Goal: Task Accomplishment & Management: Use online tool/utility

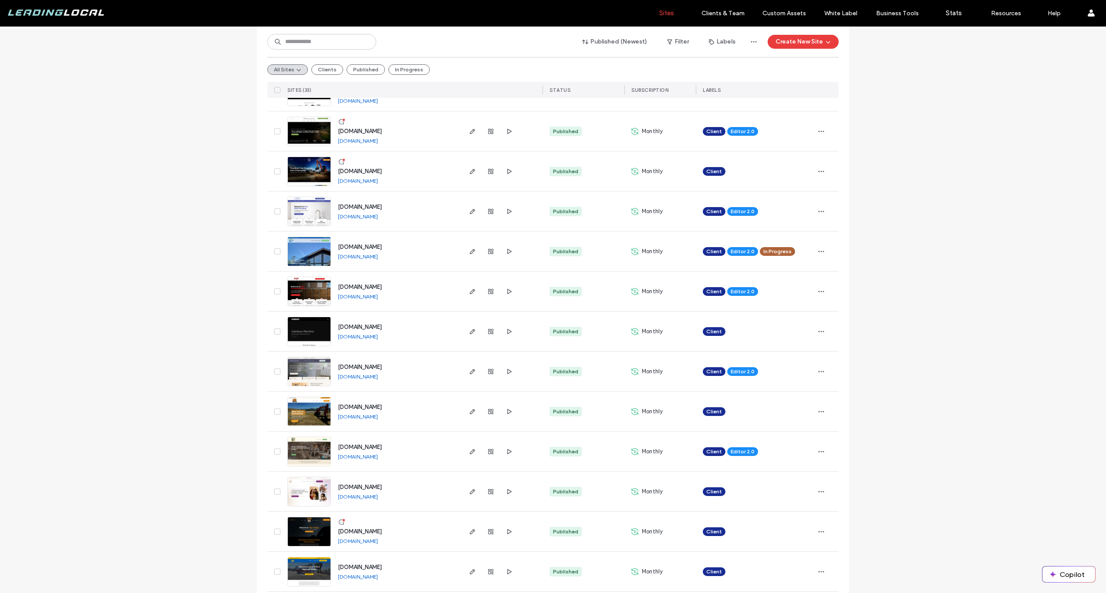
scroll to position [72, 0]
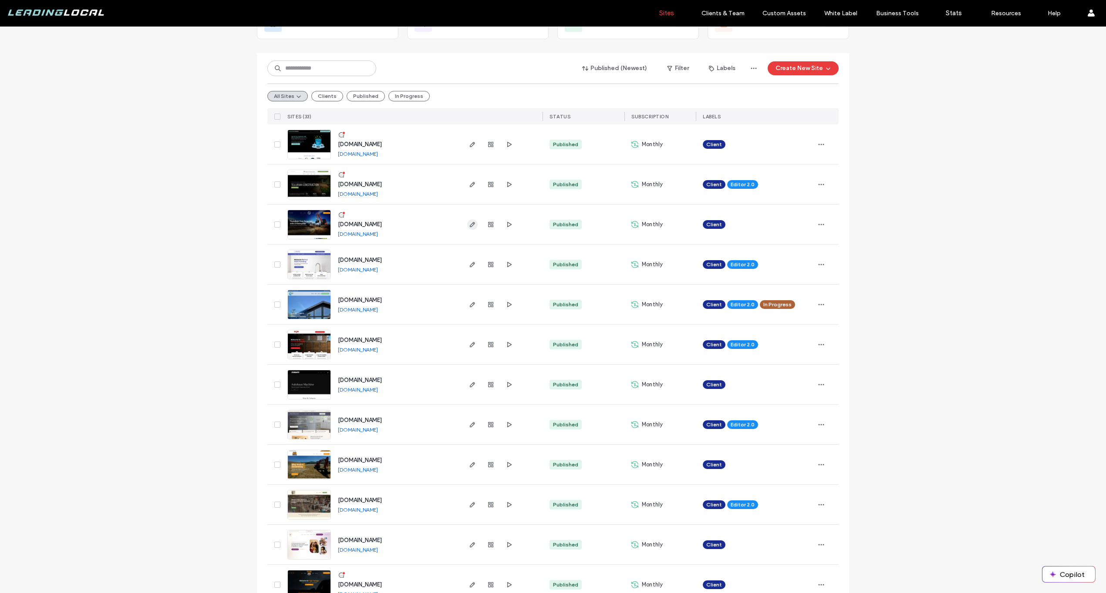
click at [470, 223] on use "button" at bounding box center [472, 224] width 5 height 5
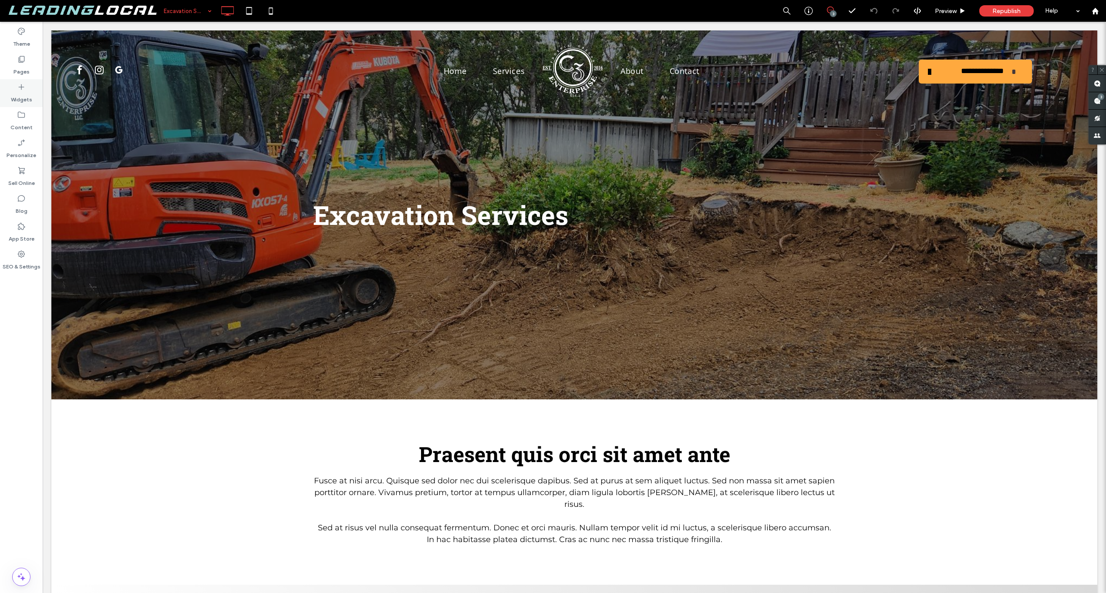
click at [15, 104] on div "Widgets" at bounding box center [21, 93] width 43 height 28
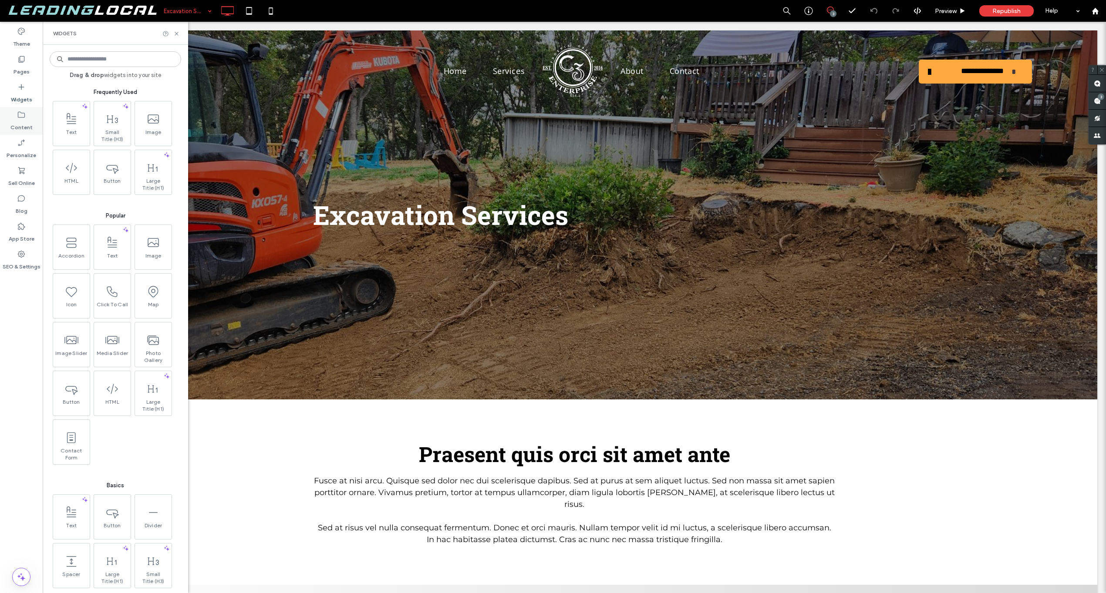
click at [17, 130] on label "Content" at bounding box center [21, 125] width 22 height 12
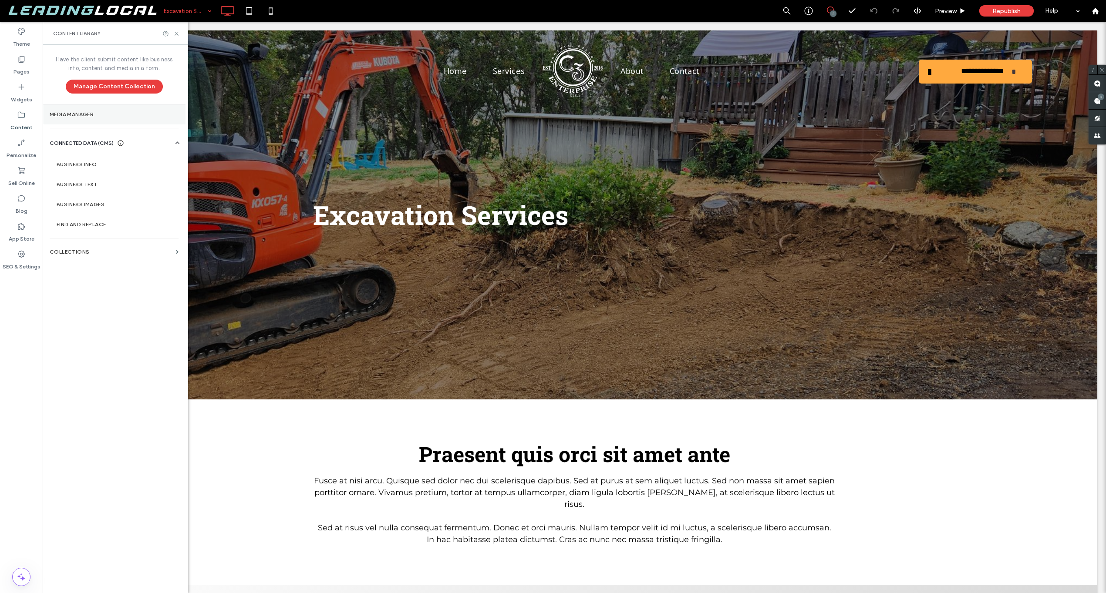
click at [97, 121] on section "Media Manager" at bounding box center [114, 114] width 143 height 20
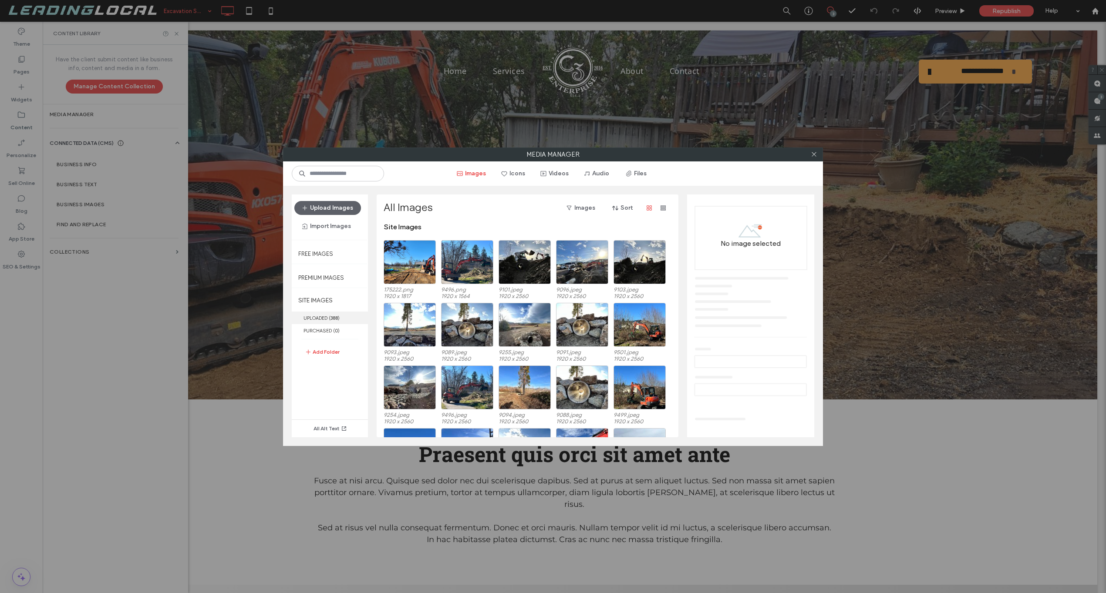
click at [320, 318] on label "UPLOADED ( 388 )" at bounding box center [330, 318] width 76 height 13
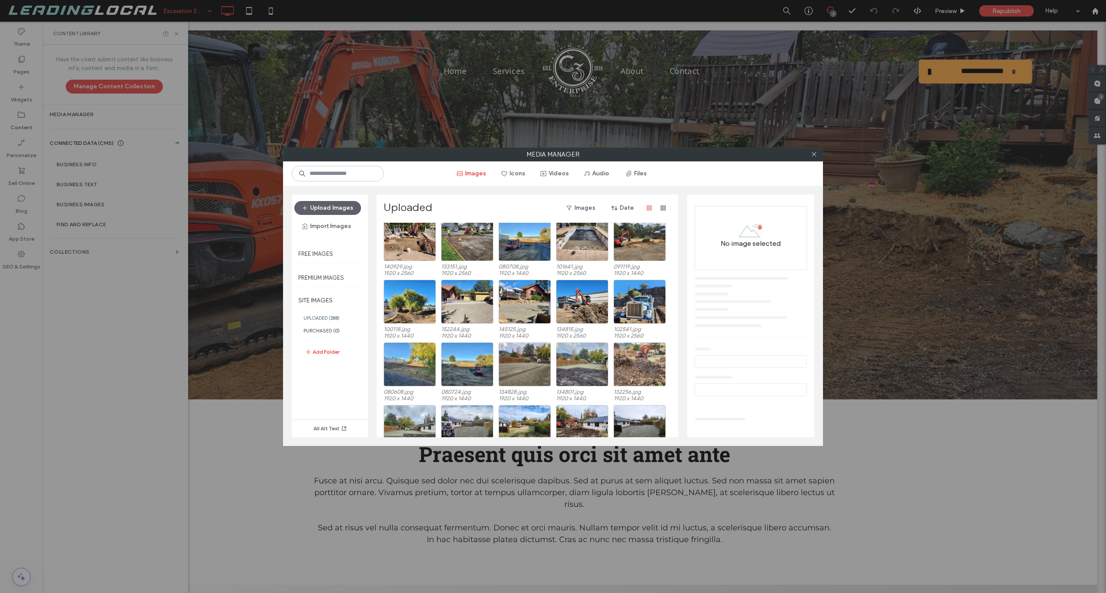
scroll to position [1960, 0]
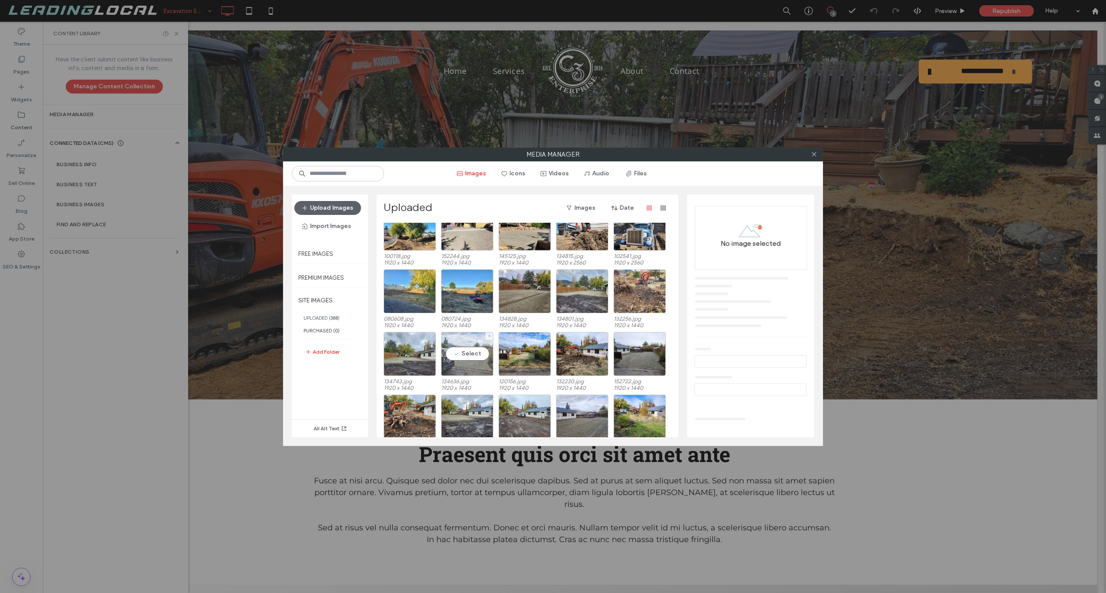
click at [465, 347] on div "Select" at bounding box center [467, 354] width 52 height 44
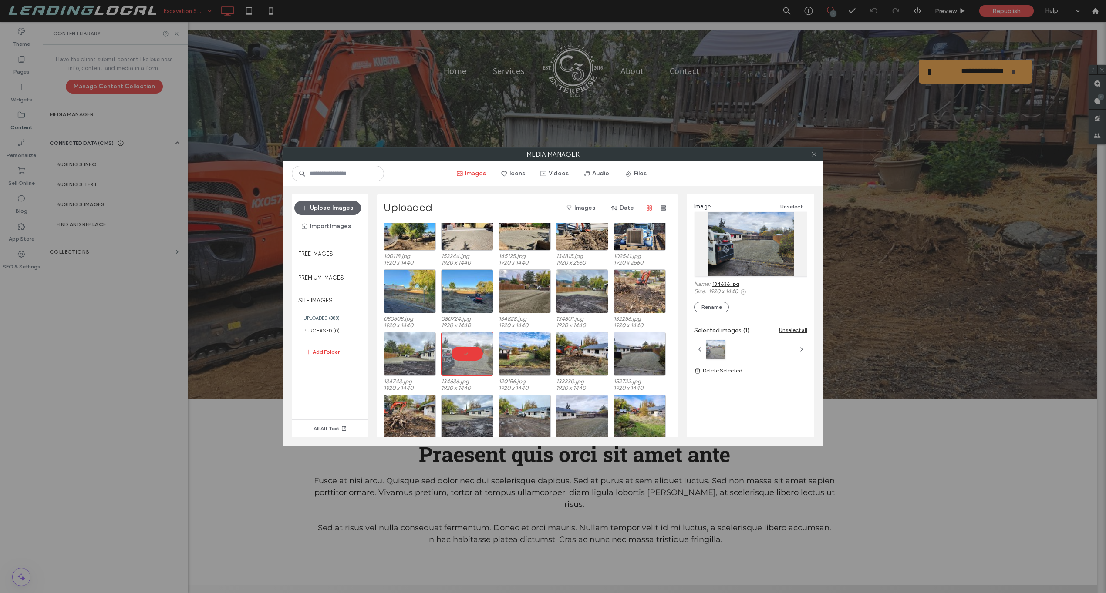
click at [814, 158] on span at bounding box center [814, 154] width 7 height 13
